Goal: Task Accomplishment & Management: Manage account settings

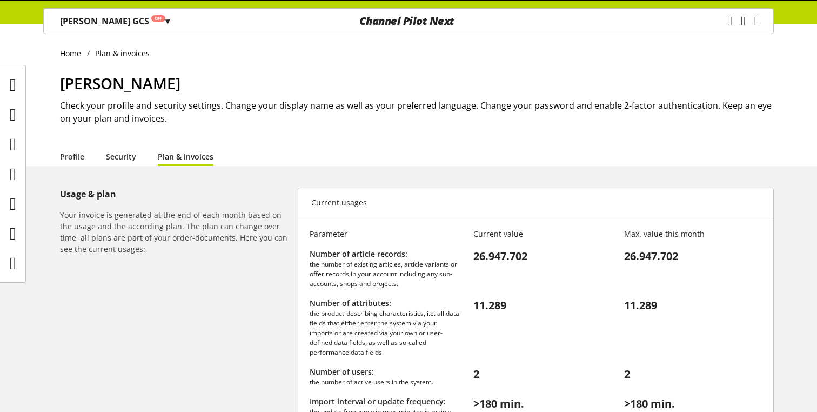
scroll to position [280, 0]
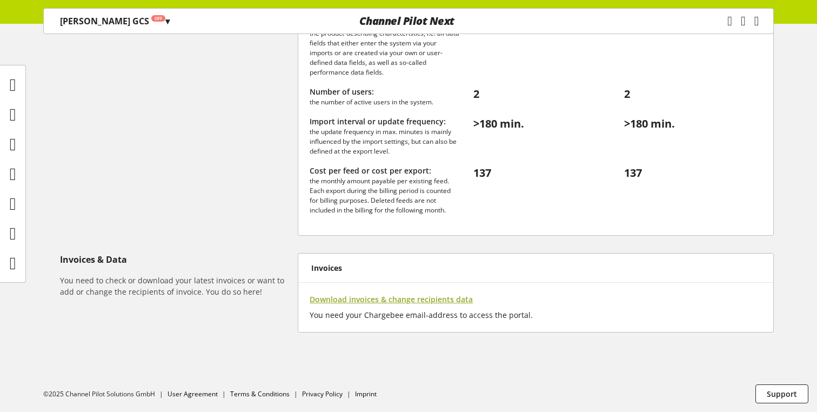
click at [385, 301] on span "Download invoices & change recipients data" at bounding box center [390, 298] width 163 height 11
click at [379, 298] on span "Download invoices & change recipients data" at bounding box center [390, 298] width 163 height 11
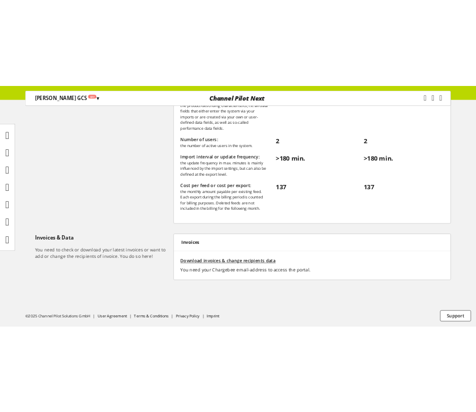
scroll to position [293, 0]
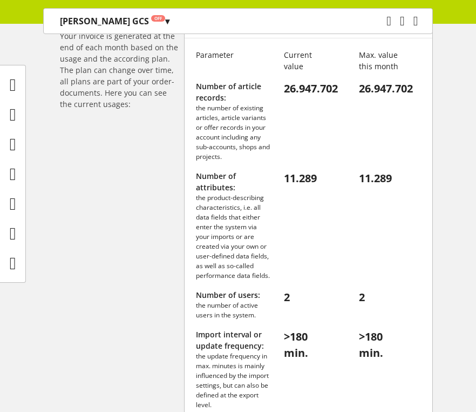
scroll to position [505, 0]
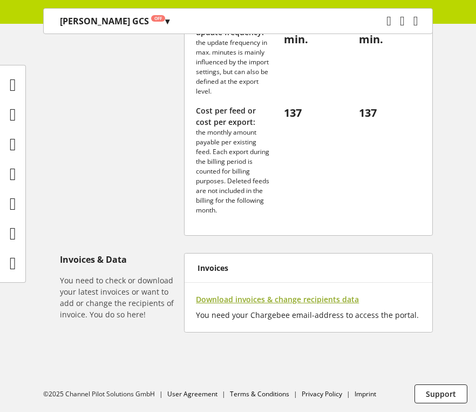
click at [276, 301] on span "Download invoices & change recipients data" at bounding box center [277, 298] width 163 height 11
click at [272, 296] on span "Download invoices & change recipients data" at bounding box center [277, 298] width 163 height 11
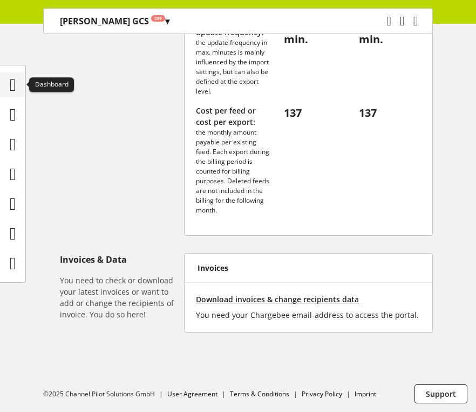
click at [10, 80] on icon at bounding box center [13, 85] width 6 height 22
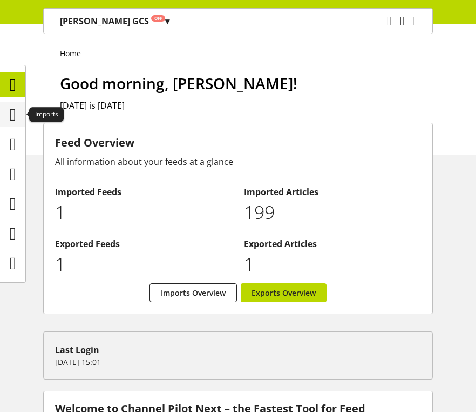
click at [16, 113] on icon at bounding box center [13, 115] width 6 height 22
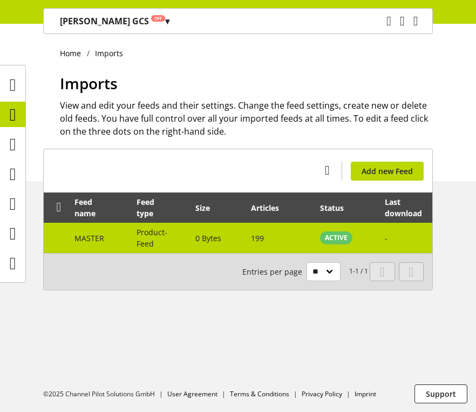
click at [107, 233] on td "MASTER" at bounding box center [100, 238] width 62 height 30
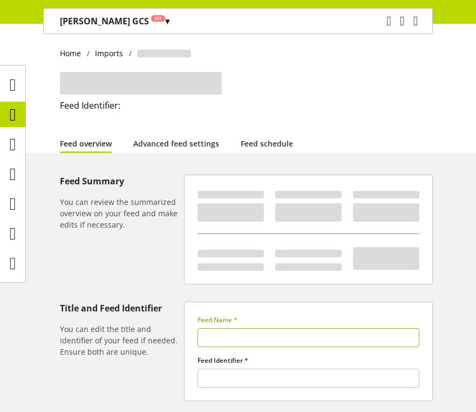
type input "******"
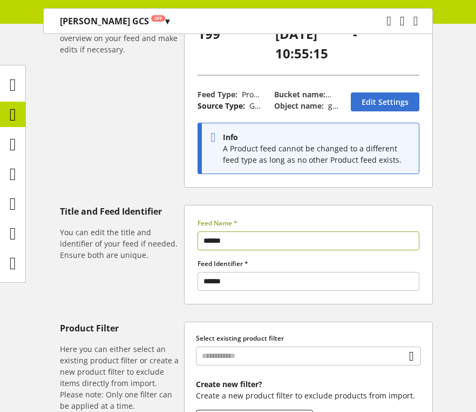
scroll to position [148, 0]
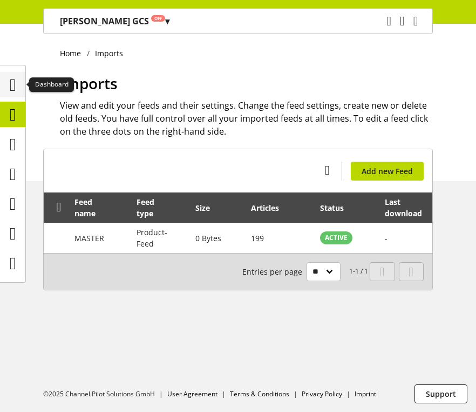
click at [10, 91] on icon at bounding box center [13, 85] width 6 height 22
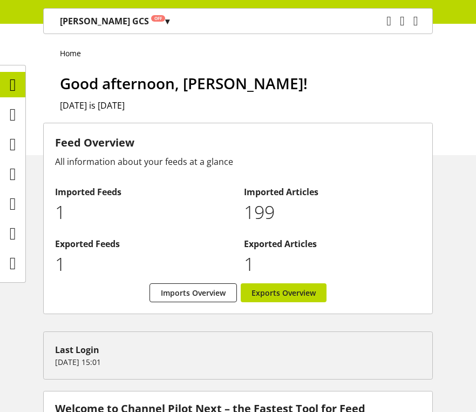
click at [414, 19] on icon "main navigation" at bounding box center [416, 20] width 5 height 19
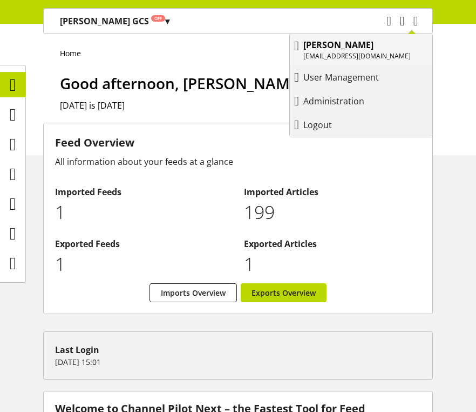
click at [376, 48] on p "[PERSON_NAME]" at bounding box center [357, 44] width 107 height 13
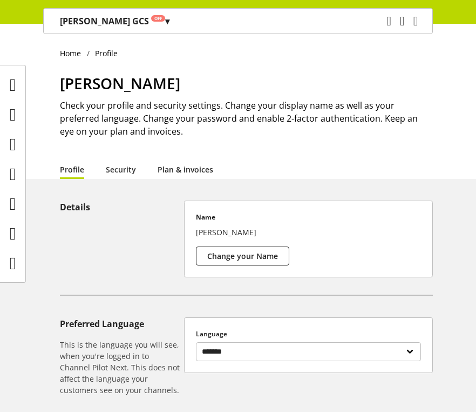
click at [206, 169] on link "Plan & invoices" at bounding box center [186, 169] width 56 height 11
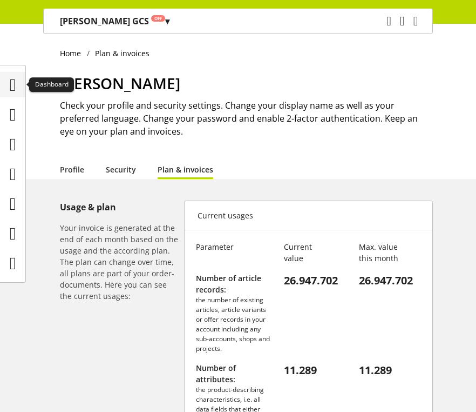
click at [10, 77] on icon at bounding box center [13, 85] width 6 height 22
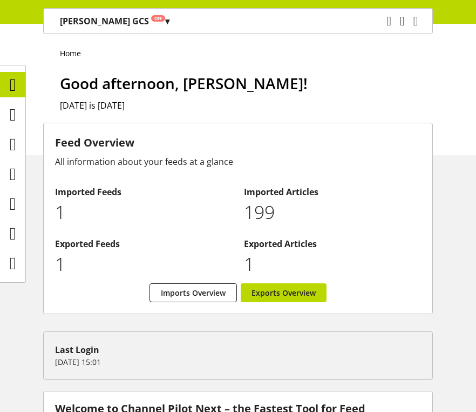
click at [119, 20] on p "Kaan Gibson GCS Off ▾" at bounding box center [115, 21] width 110 height 13
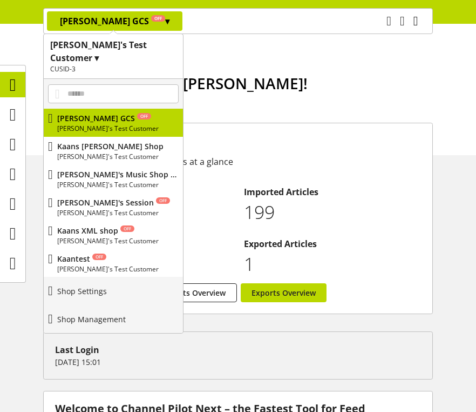
click at [415, 23] on icon "main navigation" at bounding box center [416, 20] width 5 height 19
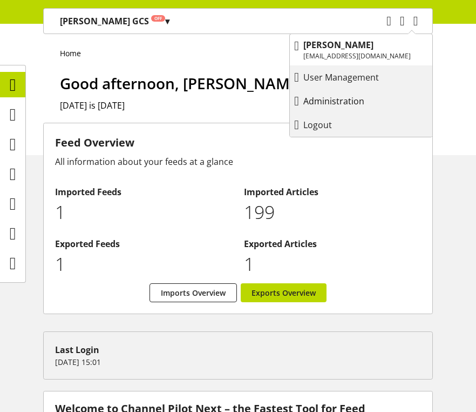
click at [341, 102] on p "Administration" at bounding box center [345, 101] width 83 height 13
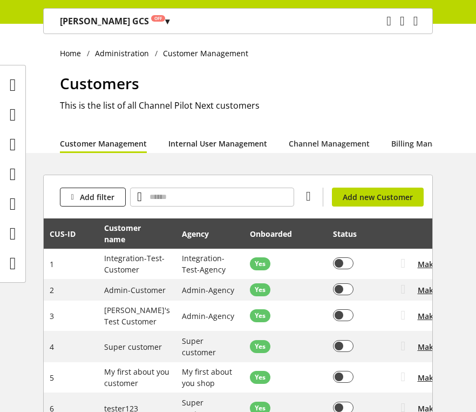
click at [238, 143] on link "Internal User Management" at bounding box center [218, 143] width 99 height 11
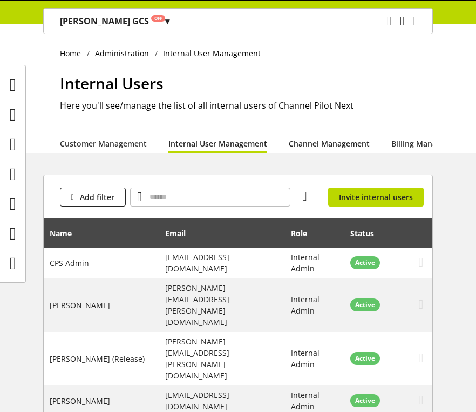
click at [321, 145] on link "Channel Management" at bounding box center [329, 143] width 81 height 11
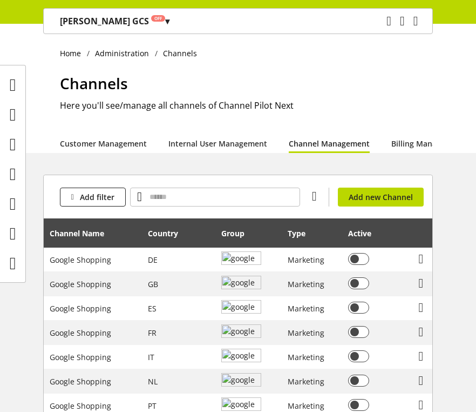
click at [386, 143] on li "Channel Management" at bounding box center [340, 142] width 103 height 19
click at [401, 143] on link "Billing Management" at bounding box center [428, 143] width 73 height 11
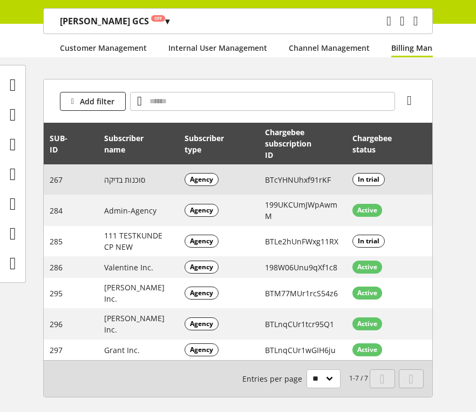
scroll to position [135, 0]
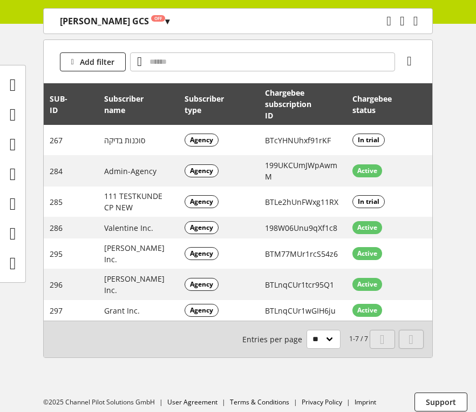
click at [412, 336] on icon at bounding box center [411, 338] width 5 height 19
click at [12, 271] on icon at bounding box center [13, 263] width 6 height 22
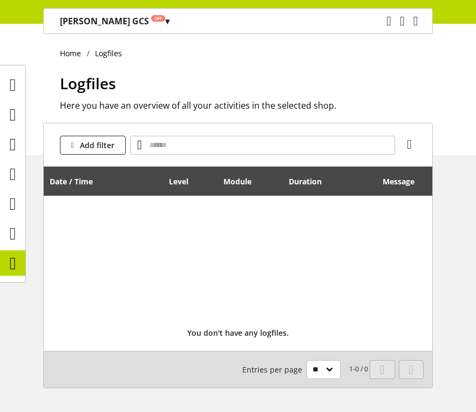
click at [128, 24] on p "Kaan Gibson GCS Off ▾" at bounding box center [115, 21] width 110 height 13
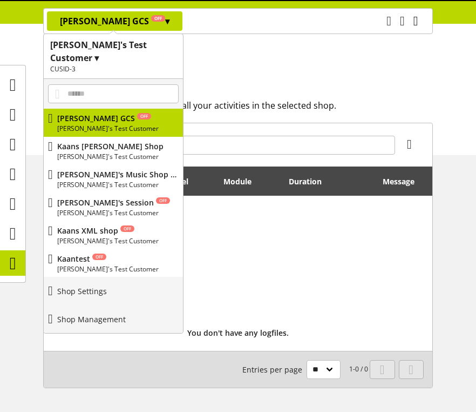
click at [414, 21] on icon "main navigation" at bounding box center [416, 20] width 5 height 19
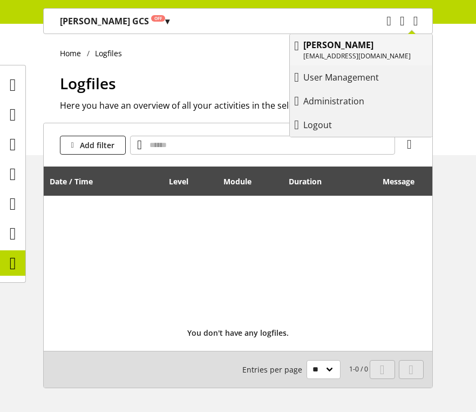
click at [364, 45] on b "[PERSON_NAME]" at bounding box center [339, 45] width 70 height 12
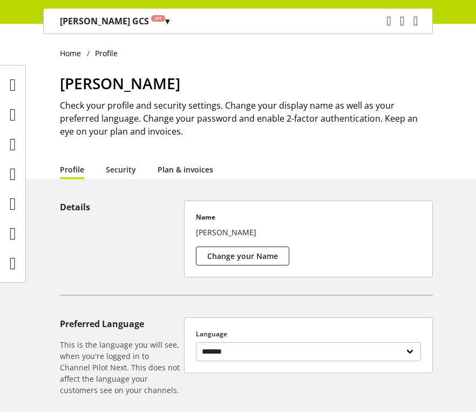
click at [184, 164] on link "Plan & invoices" at bounding box center [186, 169] width 56 height 11
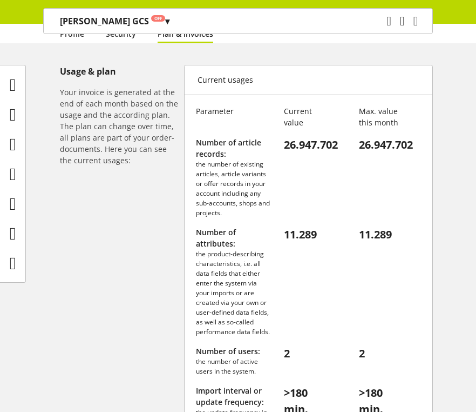
scroll to position [48, 0]
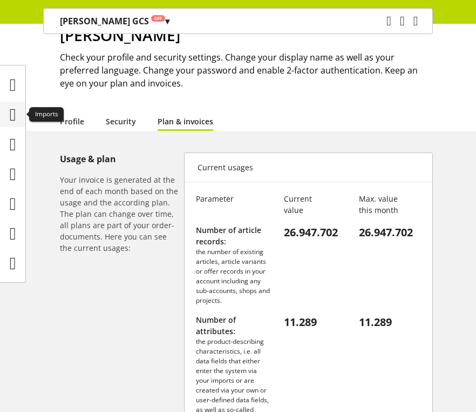
click at [16, 120] on icon at bounding box center [13, 115] width 6 height 22
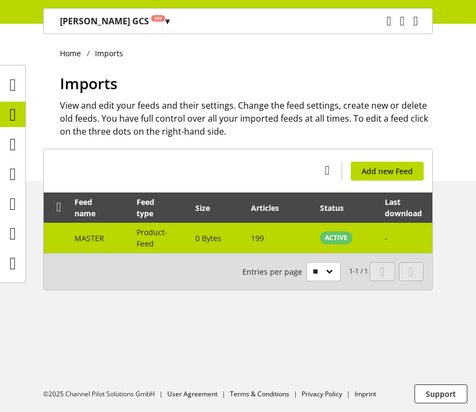
click at [140, 232] on span "Product-Feed" at bounding box center [152, 238] width 31 height 22
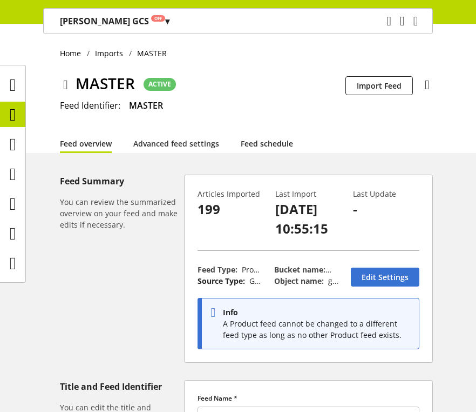
click at [258, 138] on link "Feed schedule" at bounding box center [267, 143] width 52 height 11
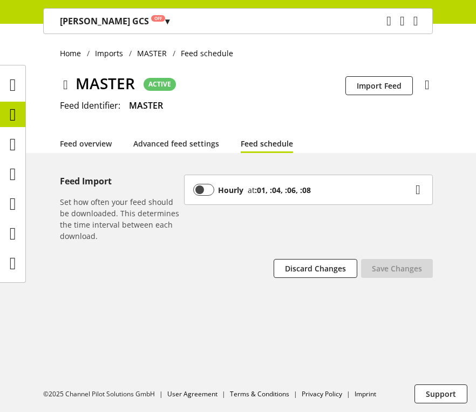
click at [300, 184] on div "Hourly at :01, :04, :06, :08" at bounding box center [302, 190] width 219 height 12
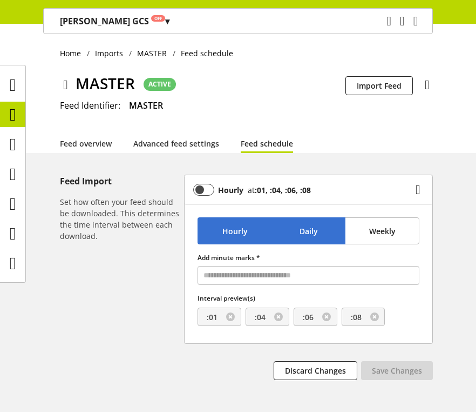
click at [292, 237] on button "Daily" at bounding box center [309, 230] width 75 height 27
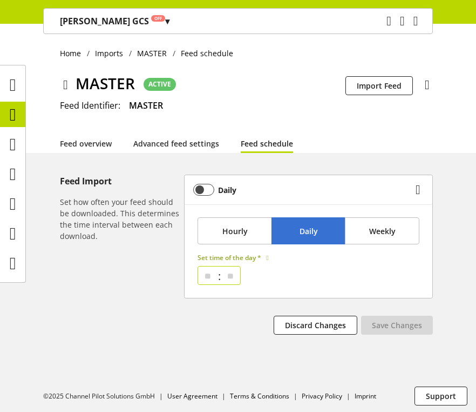
click at [216, 277] on select "** ** ** ** ** ** ** ** ** ** ** ** ** ** ** ** ** ** ** ** ** ** ** ** **" at bounding box center [208, 275] width 18 height 18
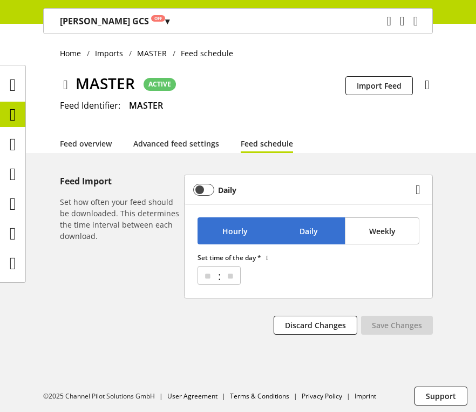
click at [254, 234] on button "Hourly" at bounding box center [235, 230] width 75 height 27
click at [305, 237] on button "Daily" at bounding box center [309, 230] width 75 height 27
click at [225, 241] on button "Hourly" at bounding box center [235, 230] width 75 height 27
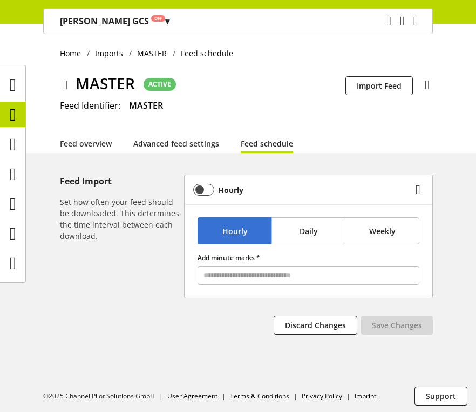
click at [243, 194] on b "Hourly" at bounding box center [230, 189] width 25 height 11
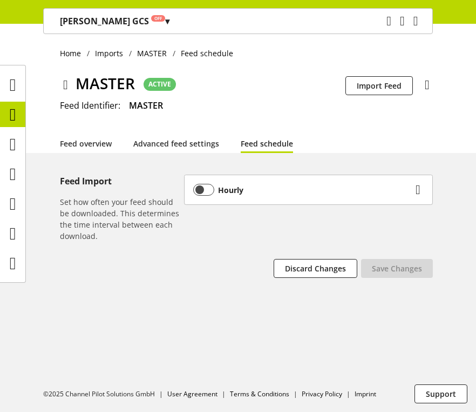
click at [243, 194] on b "Hourly" at bounding box center [230, 189] width 25 height 11
